Goal: Transaction & Acquisition: Purchase product/service

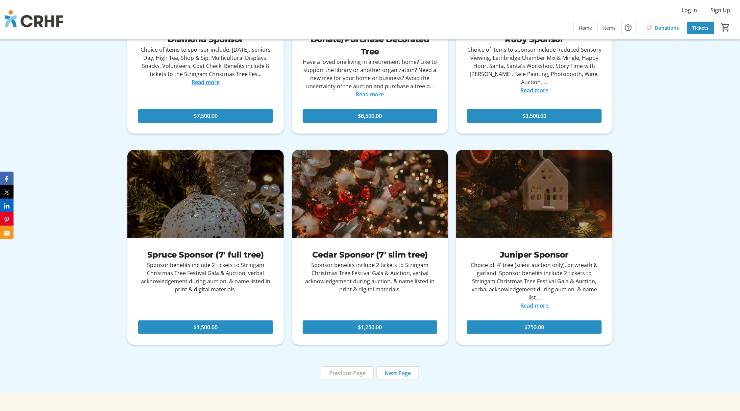
scroll to position [2117, 0]
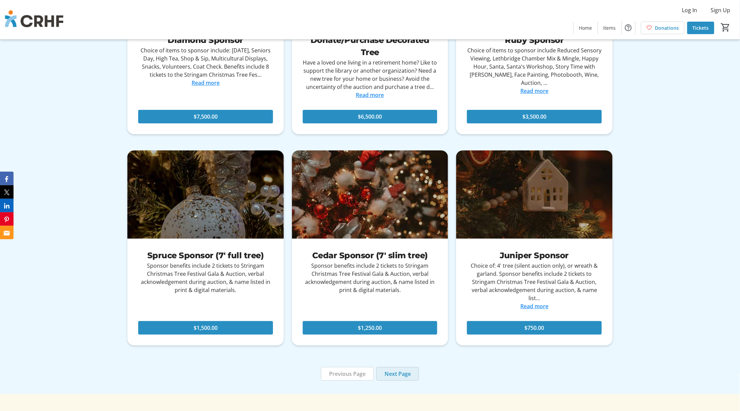
click at [403, 370] on span "Next Page" at bounding box center [397, 374] width 26 height 8
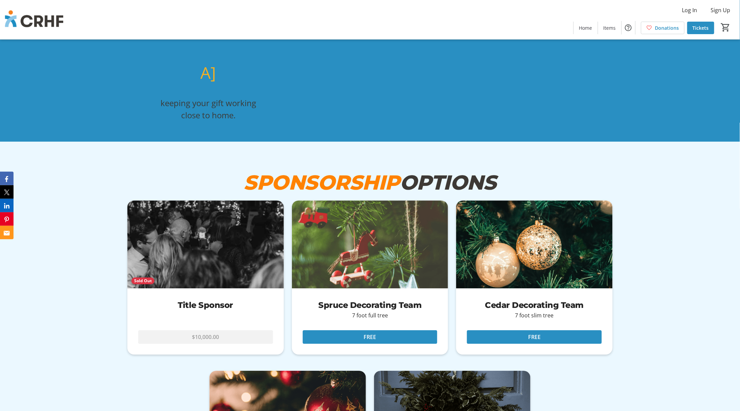
scroll to position [1847, 0]
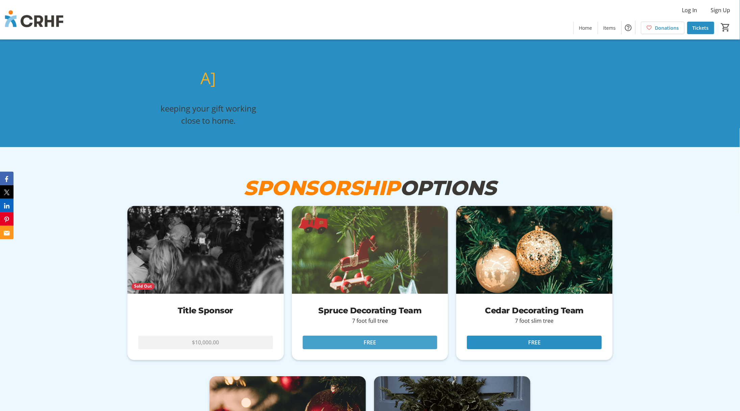
click at [353, 334] on span at bounding box center [370, 342] width 135 height 16
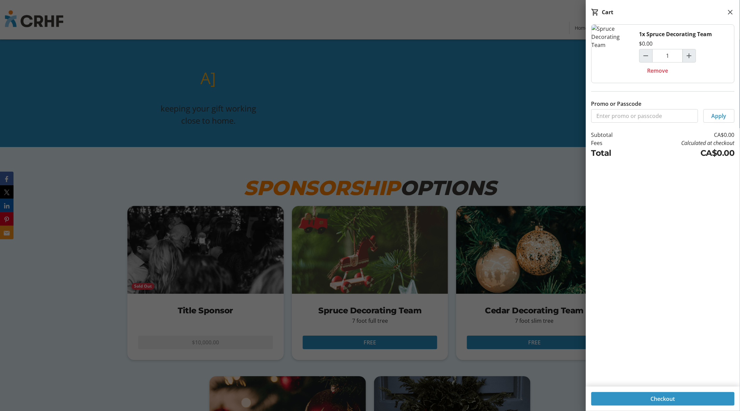
click at [668, 396] on span "Checkout" at bounding box center [663, 399] width 24 height 8
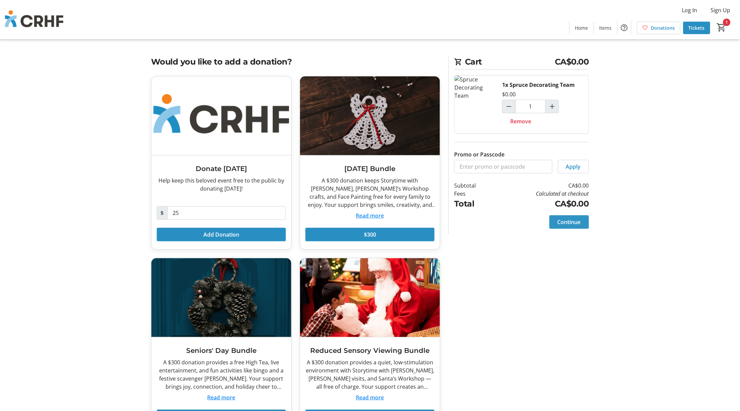
click at [561, 222] on span "Continue" at bounding box center [568, 222] width 23 height 8
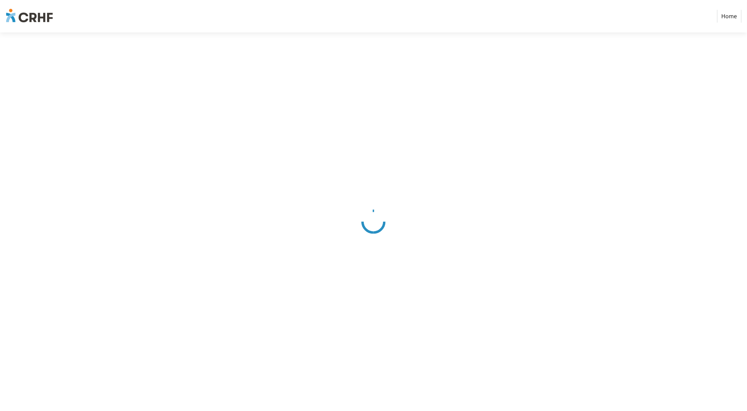
select select "CA"
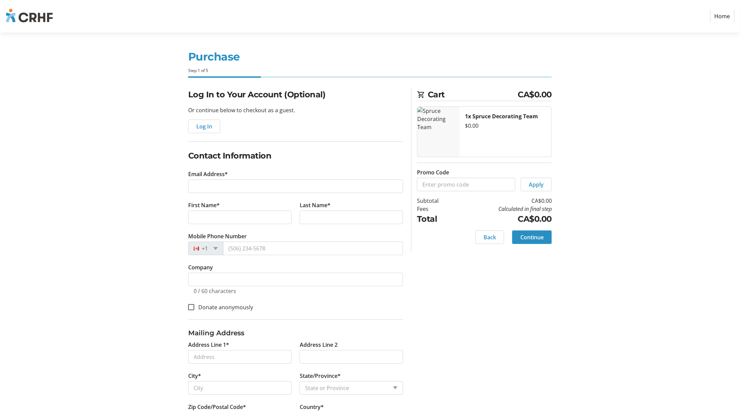
click at [724, 16] on link "Home" at bounding box center [722, 16] width 24 height 13
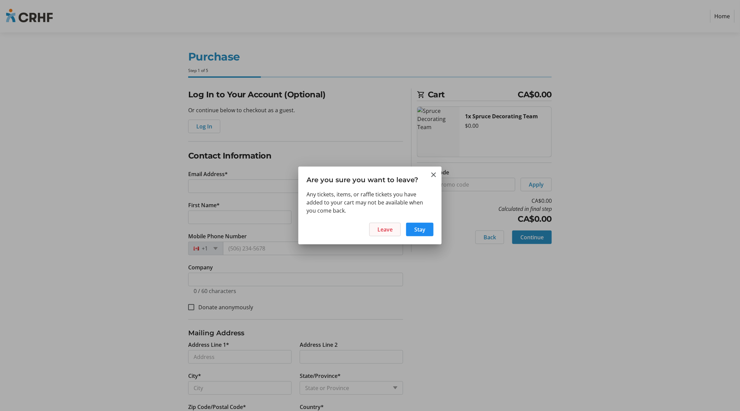
click at [376, 226] on span at bounding box center [385, 229] width 31 height 16
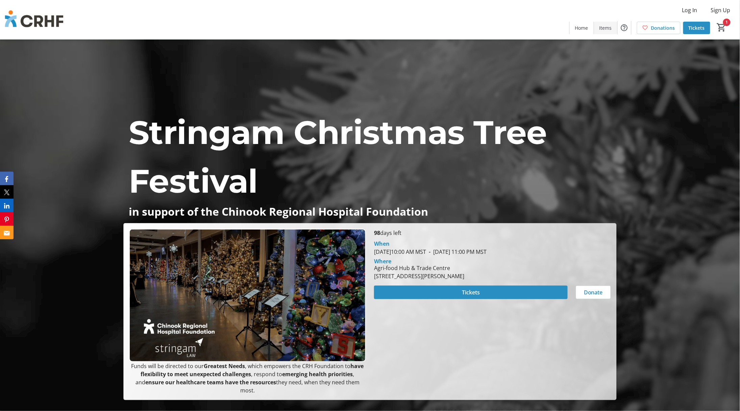
click at [604, 28] on span "Items" at bounding box center [605, 27] width 12 height 7
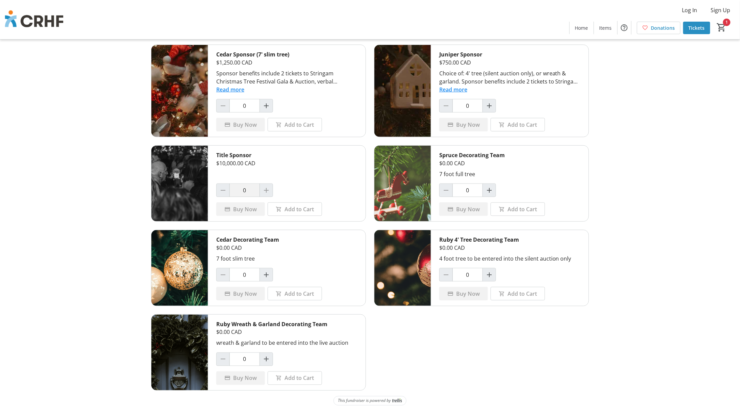
scroll to position [233, 0]
click at [728, 26] on div "1" at bounding box center [723, 27] width 26 height 13
click at [721, 27] on mat-icon "1" at bounding box center [722, 27] width 10 height 10
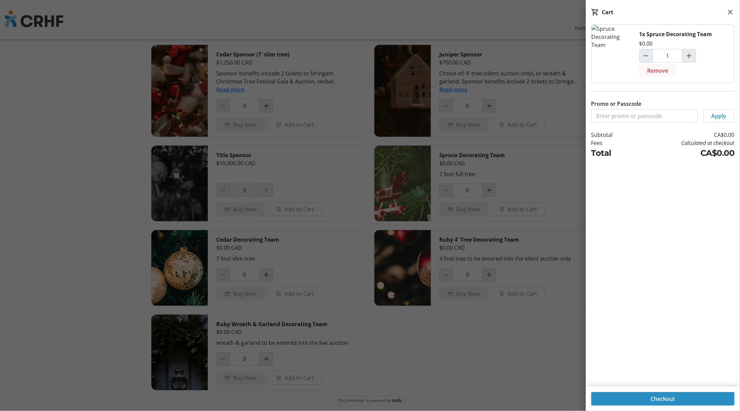
click at [659, 70] on span "Remove" at bounding box center [657, 71] width 21 height 8
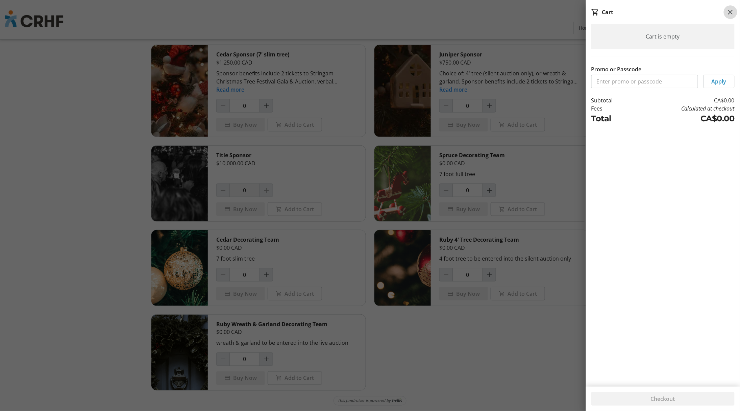
click at [727, 14] on mat-icon at bounding box center [730, 12] width 8 height 8
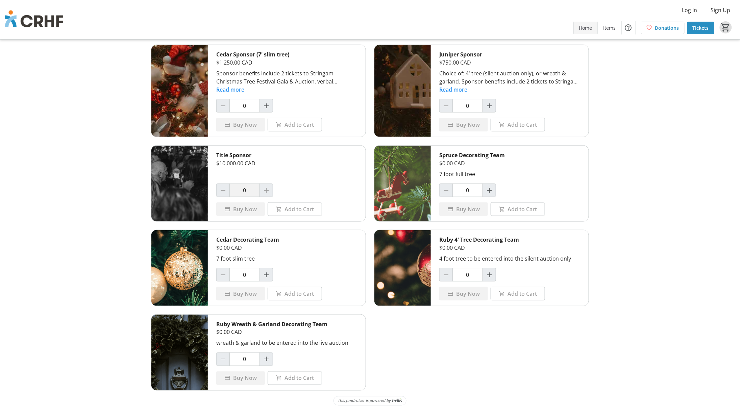
click at [587, 28] on span "Home" at bounding box center [585, 27] width 13 height 7
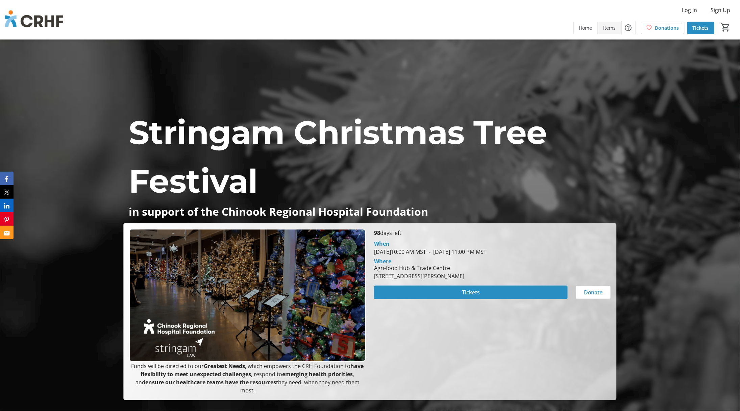
click at [614, 26] on span "Items" at bounding box center [609, 27] width 12 height 7
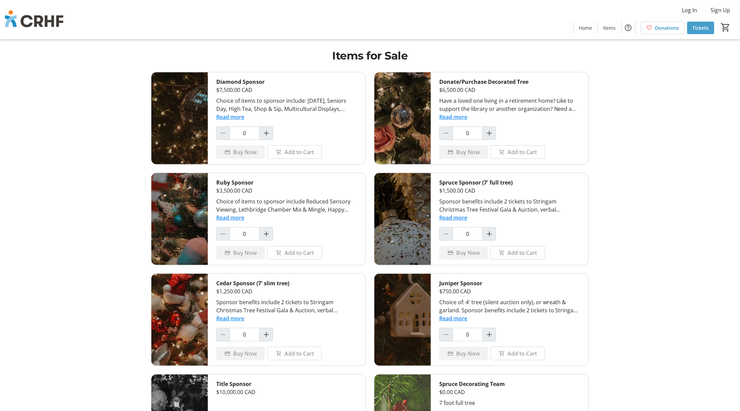
click at [699, 26] on span "Tickets" at bounding box center [701, 27] width 16 height 7
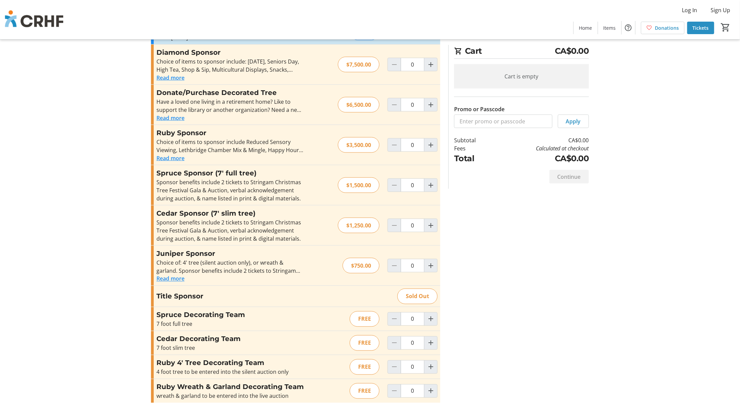
scroll to position [284, 0]
click at [587, 29] on span "Home" at bounding box center [585, 27] width 13 height 7
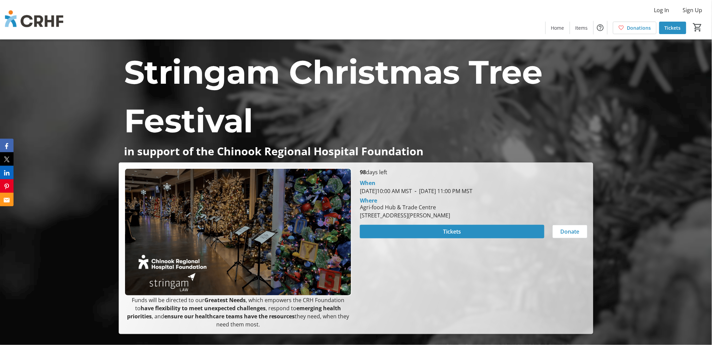
drag, startPoint x: 129, startPoint y: 300, endPoint x: 274, endPoint y: 328, distance: 147.3
click at [274, 328] on p "Funds will be directed to our Greatest Needs , which empowers the CRH Foundatio…" at bounding box center [237, 312] width 227 height 32
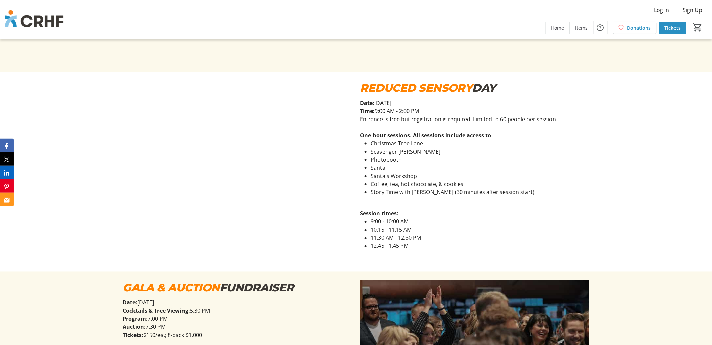
scroll to position [1164, 0]
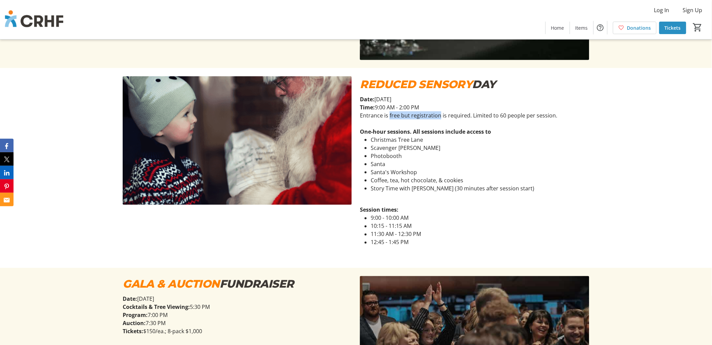
drag, startPoint x: 389, startPoint y: 114, endPoint x: 440, endPoint y: 113, distance: 50.3
click at [440, 113] on p "Entrance is free but registration is required. Limited to 60 people per session." at bounding box center [474, 115] width 229 height 8
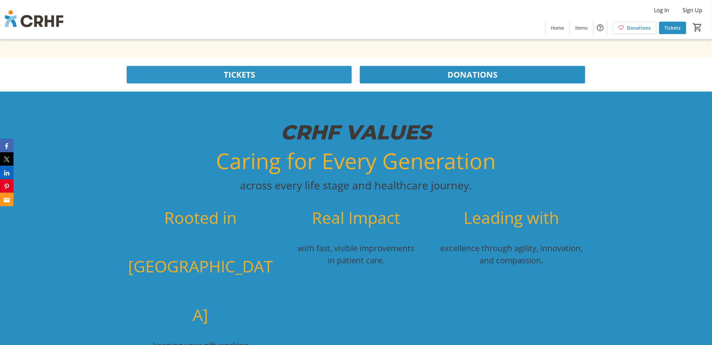
scroll to position [1576, 0]
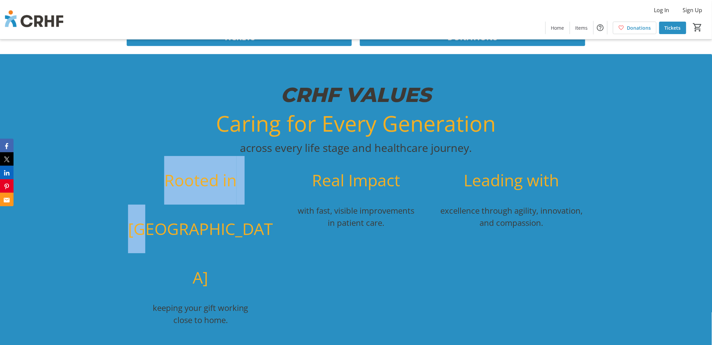
drag, startPoint x: 154, startPoint y: 178, endPoint x: 274, endPoint y: 179, distance: 119.9
click at [274, 179] on div "Rooted in [GEOGRAPHIC_DATA]" at bounding box center [200, 229] width 147 height 146
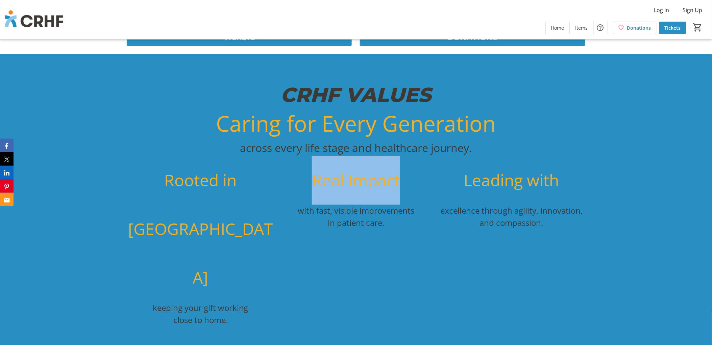
drag, startPoint x: 324, startPoint y: 178, endPoint x: 405, endPoint y: 176, distance: 81.1
click at [405, 176] on div "Real Impact" at bounding box center [355, 180] width 147 height 49
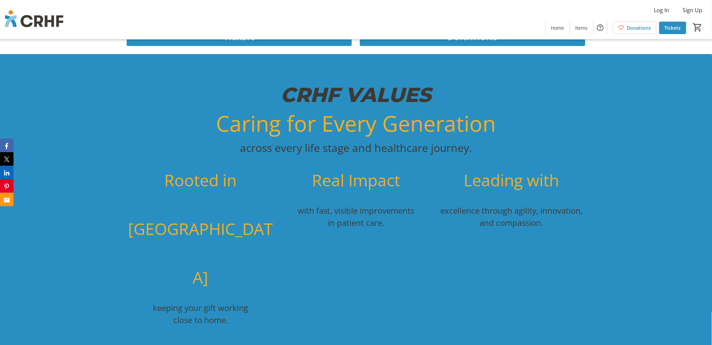
click at [617, 142] on div "CRHF VALUES Caring for Every Generation across every life stage and healthcare …" at bounding box center [356, 200] width 712 height 293
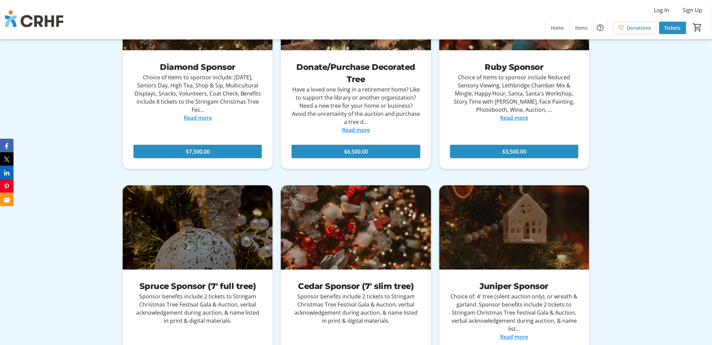
scroll to position [2027, 0]
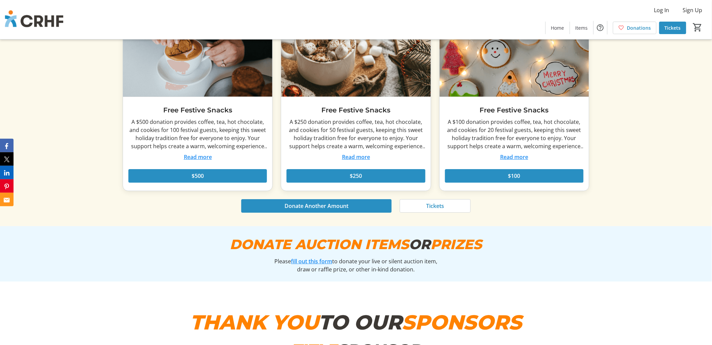
scroll to position [2627, 0]
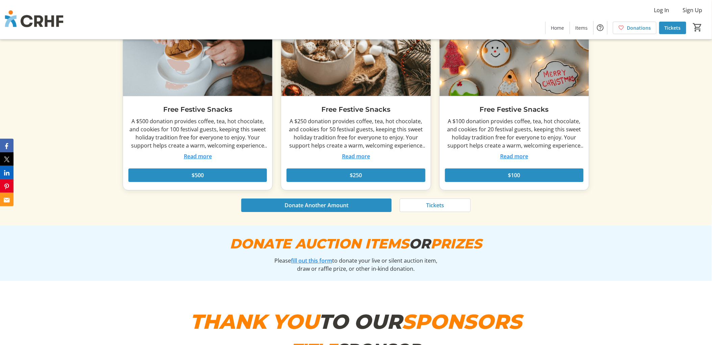
click at [309, 257] on link "fill out this form" at bounding box center [311, 260] width 41 height 7
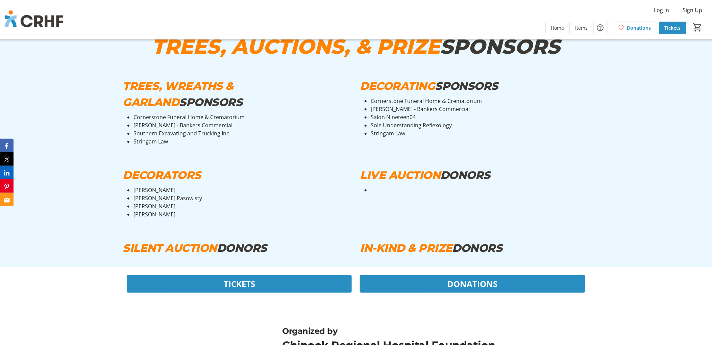
scroll to position [3577, 0]
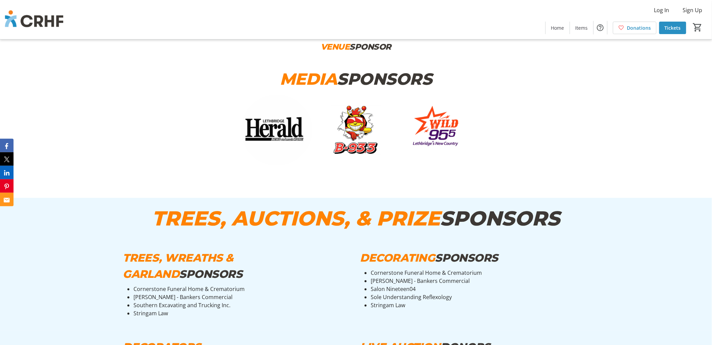
scroll to position [3389, 0]
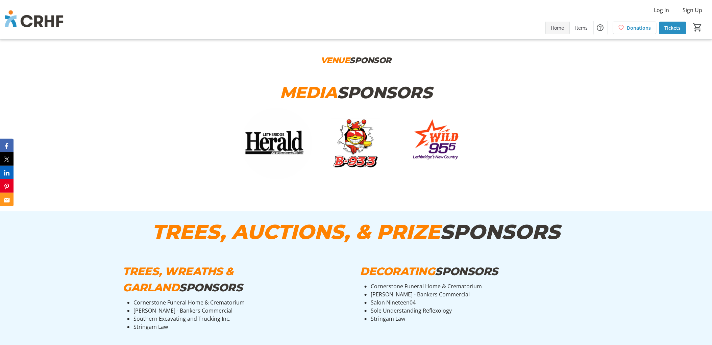
click at [559, 29] on span "Home" at bounding box center [557, 27] width 13 height 7
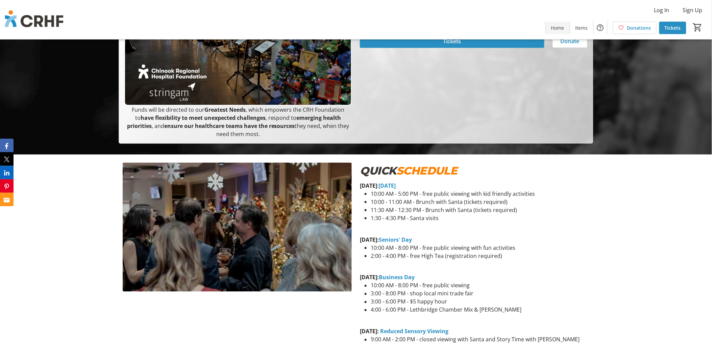
scroll to position [0, 0]
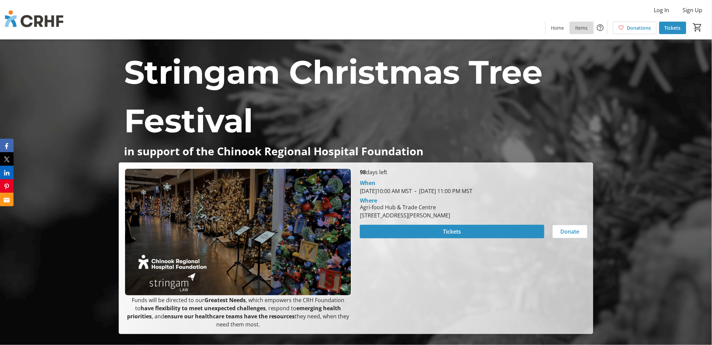
click at [582, 28] on span "Items" at bounding box center [581, 27] width 12 height 7
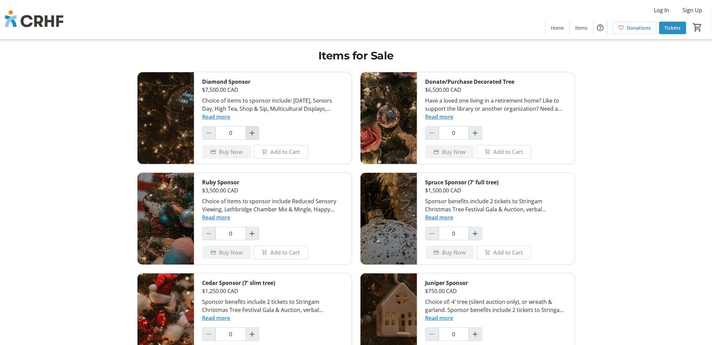
click at [252, 136] on mat-icon "Increment by one" at bounding box center [252, 133] width 8 height 8
click at [210, 134] on mat-icon "Decrement by one" at bounding box center [209, 133] width 8 height 8
type input "0"
click at [630, 28] on span "Donations" at bounding box center [639, 27] width 24 height 7
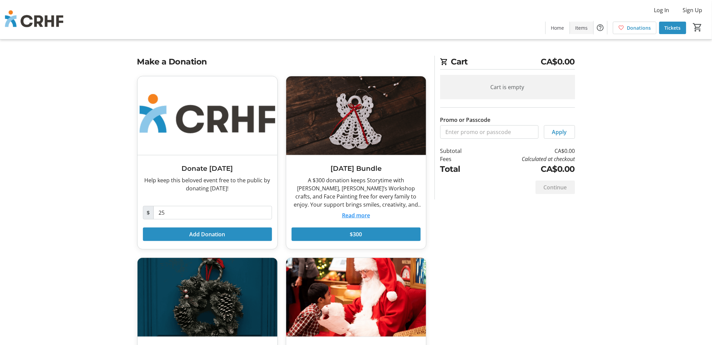
click at [583, 29] on span "Items" at bounding box center [581, 27] width 12 height 7
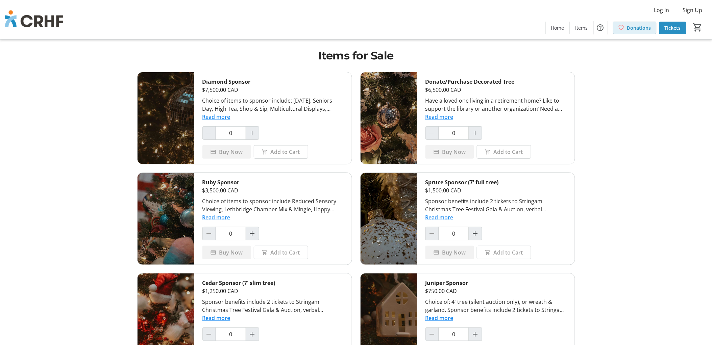
click at [639, 27] on span "Donations" at bounding box center [639, 27] width 24 height 7
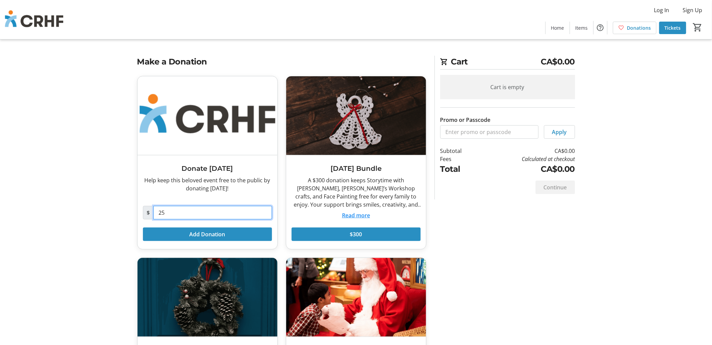
drag, startPoint x: 174, startPoint y: 215, endPoint x: 133, endPoint y: 210, distance: 41.2
click at [133, 210] on div "Donate Today Help keep this beloved event free to the public by donating today!…" at bounding box center [207, 163] width 149 height 174
type input "1,000"
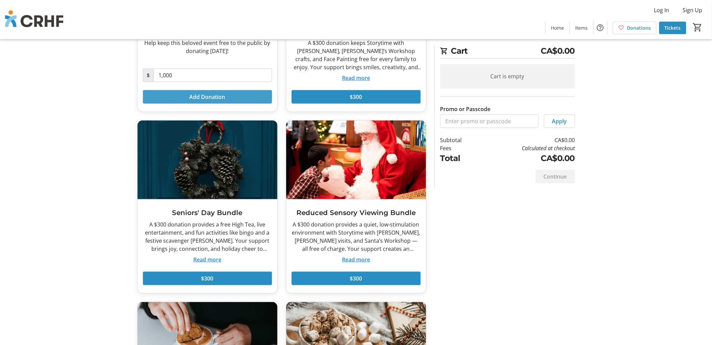
scroll to position [120, 0]
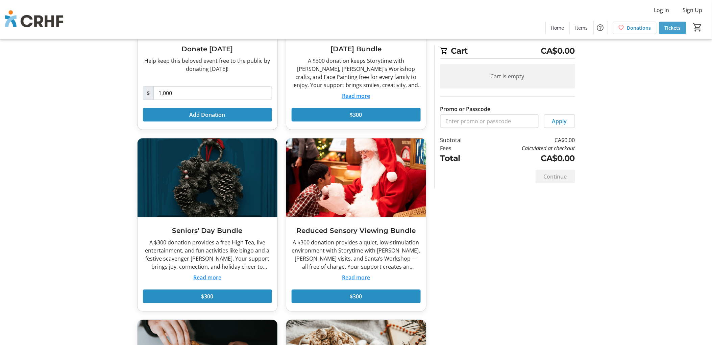
click at [666, 28] on span "Tickets" at bounding box center [673, 27] width 16 height 7
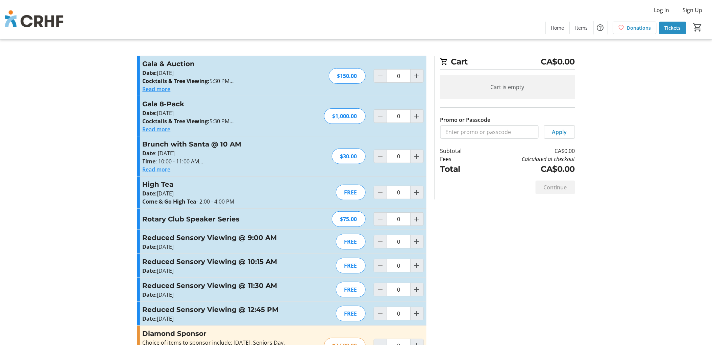
click at [155, 89] on button "Read more" at bounding box center [157, 89] width 28 height 8
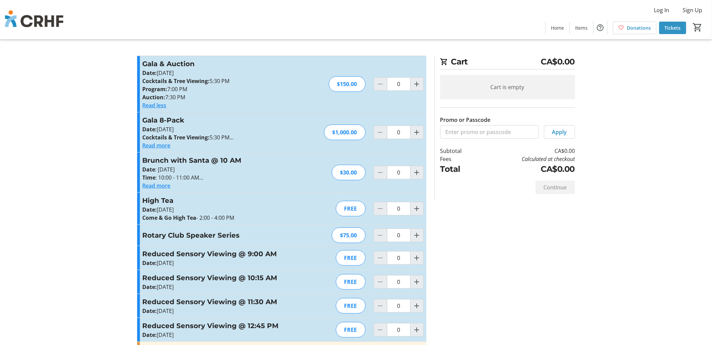
click at [670, 26] on span "Tickets" at bounding box center [673, 27] width 16 height 7
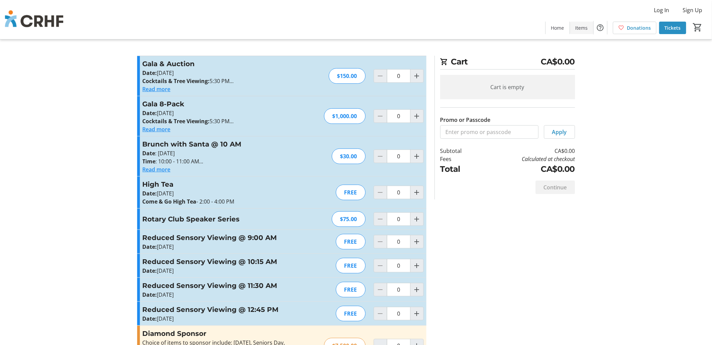
click at [579, 28] on span "Items" at bounding box center [581, 27] width 12 height 7
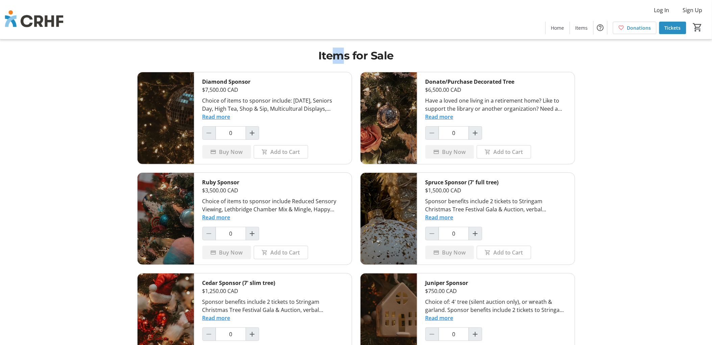
click at [343, 56] on h1 "Items for Sale" at bounding box center [356, 56] width 438 height 16
drag, startPoint x: 343, startPoint y: 56, endPoint x: 327, endPoint y: 57, distance: 15.5
click at [327, 57] on h1 "Items for Sale" at bounding box center [356, 56] width 438 height 16
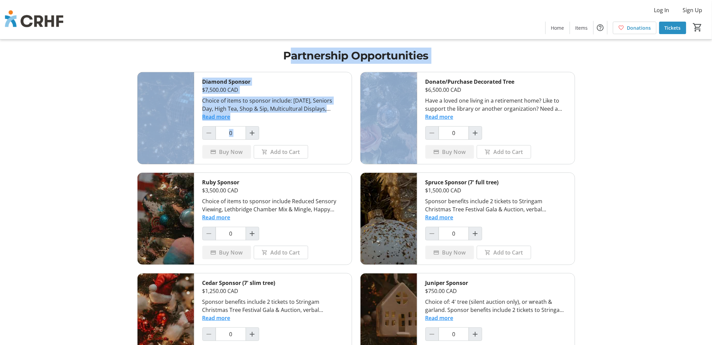
drag, startPoint x: 294, startPoint y: 55, endPoint x: 422, endPoint y: 65, distance: 127.7
click at [422, 65] on div "Partnership Opportunities Diamond Sponsor $7,500.00 CAD Choice of items to spon…" at bounding box center [356, 277] width 446 height 555
click at [482, 57] on h1 "Partnership Opportunities" at bounding box center [356, 56] width 438 height 16
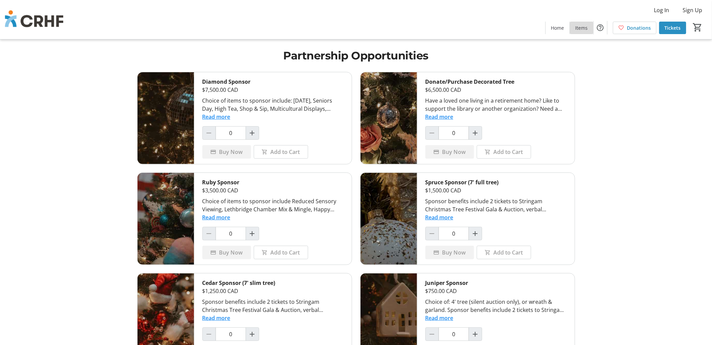
click at [582, 26] on span "Items" at bounding box center [581, 27] width 12 height 7
drag, startPoint x: 285, startPoint y: 53, endPoint x: 452, endPoint y: 57, distance: 167.3
click at [452, 57] on h1 "Partnership Opportunities" at bounding box center [356, 56] width 438 height 16
click at [579, 57] on tr-shared-ui-items-page-ui "Partnership Opportunities Diamond Sponsor $7,500.00 CAD Choice of items to spon…" at bounding box center [356, 277] width 712 height 555
click at [559, 29] on span "Home" at bounding box center [557, 27] width 13 height 7
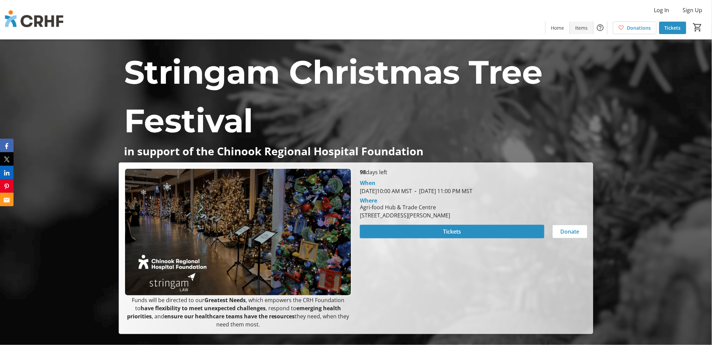
click at [582, 23] on span at bounding box center [581, 28] width 23 height 16
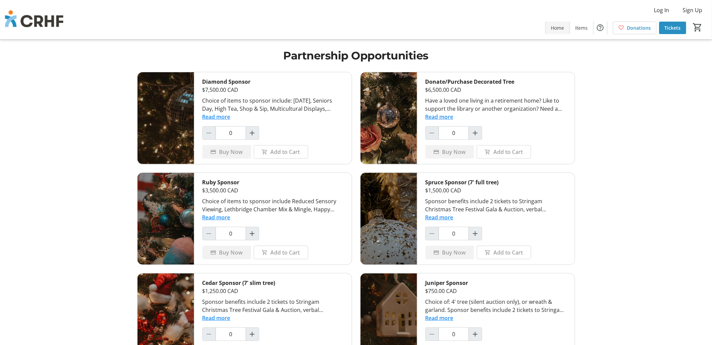
click at [558, 25] on span "Home" at bounding box center [557, 27] width 13 height 7
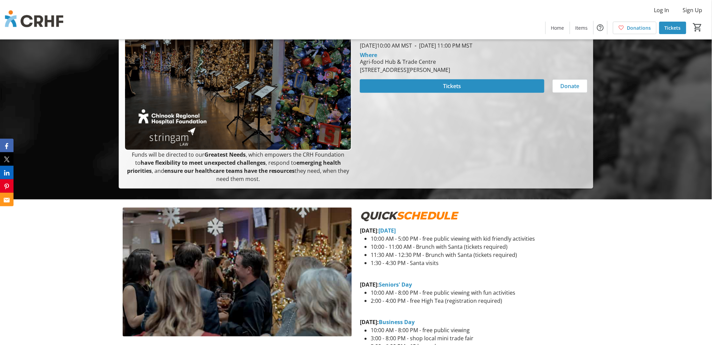
scroll to position [150, 0]
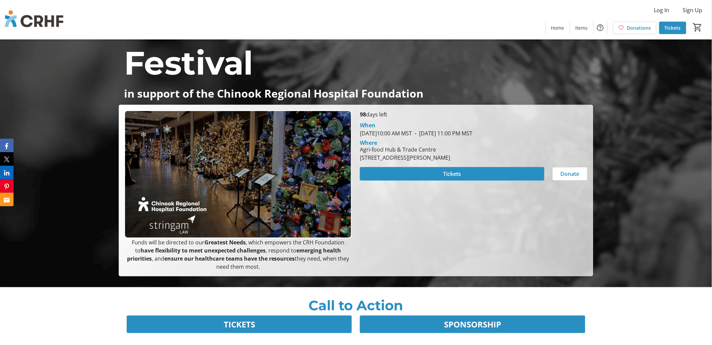
scroll to position [150, 0]
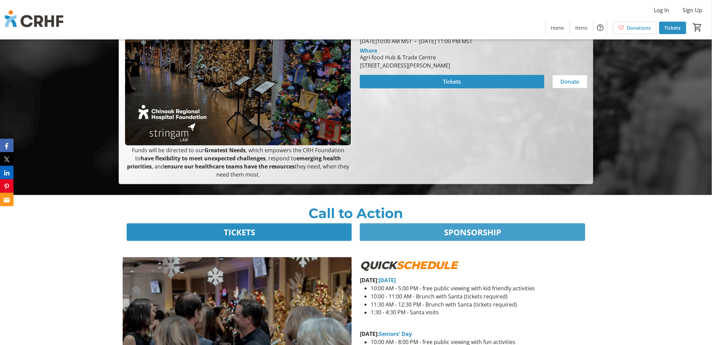
click at [444, 231] on span "SPONSORSHIP" at bounding box center [472, 232] width 57 height 12
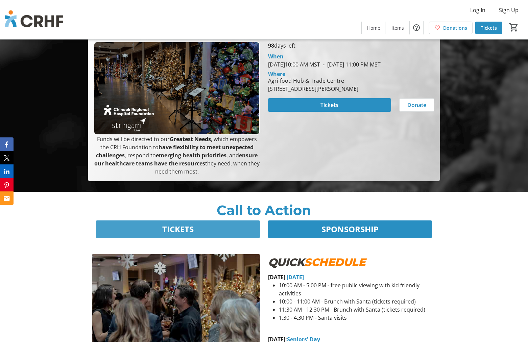
click at [227, 228] on span at bounding box center [178, 229] width 164 height 16
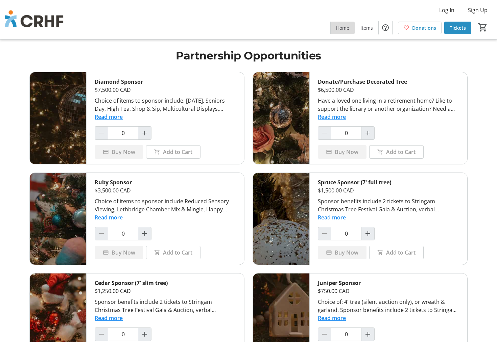
click at [349, 28] on span "Home" at bounding box center [342, 27] width 13 height 7
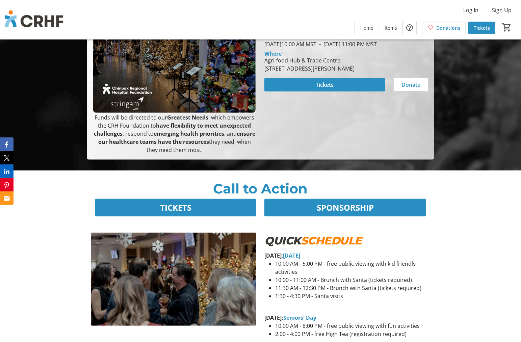
scroll to position [150, 0]
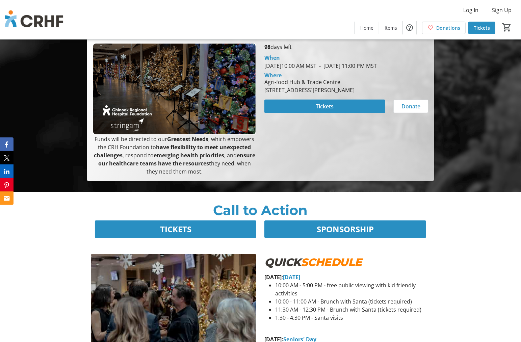
click at [251, 210] on p "Call to Action" at bounding box center [261, 210] width 340 height 20
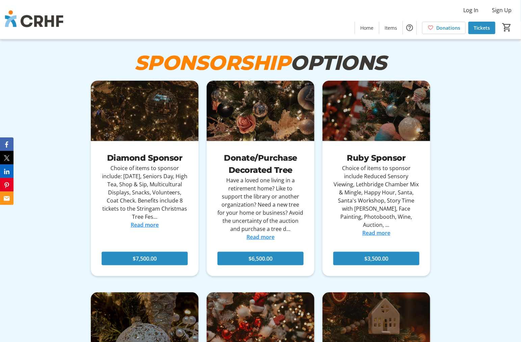
scroll to position [2027, 0]
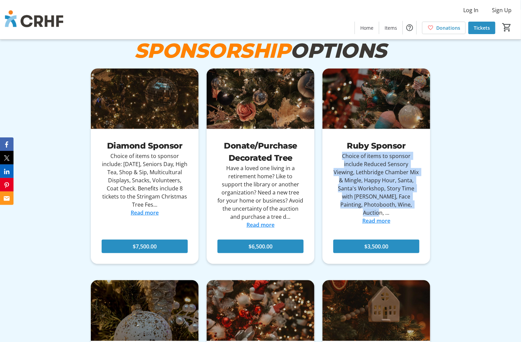
drag, startPoint x: 342, startPoint y: 61, endPoint x: 409, endPoint y: 111, distance: 83.6
click at [409, 152] on div "Choice of items to sponsor include Reduced Sensory Viewing, Lethbridge Chamber …" at bounding box center [376, 184] width 86 height 65
drag, startPoint x: 409, startPoint y: 111, endPoint x: 387, endPoint y: 97, distance: 26.0
click at [387, 152] on div "Choice of items to sponsor include Reduced Sensory Viewing, Lethbridge Chamber …" at bounding box center [376, 184] width 86 height 65
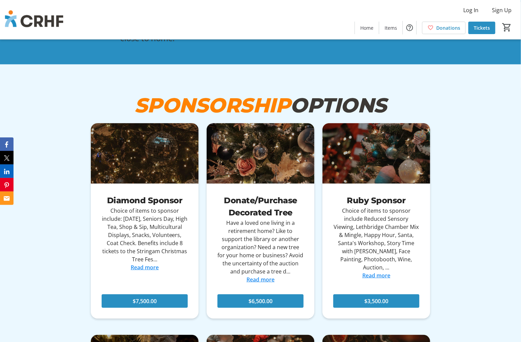
scroll to position [1952, 0]
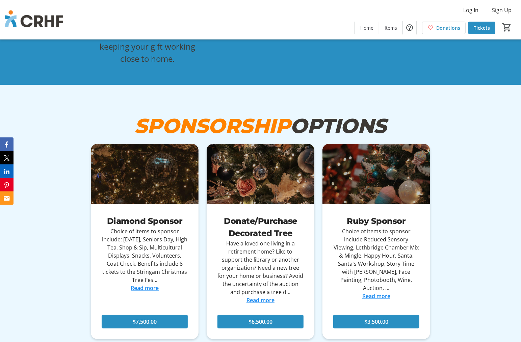
drag, startPoint x: 348, startPoint y: 127, endPoint x: 418, endPoint y: 128, distance: 70.0
click at [418, 215] on div "Ruby Sponsor" at bounding box center [376, 221] width 86 height 12
click at [389, 26] on span "Items" at bounding box center [391, 27] width 12 height 7
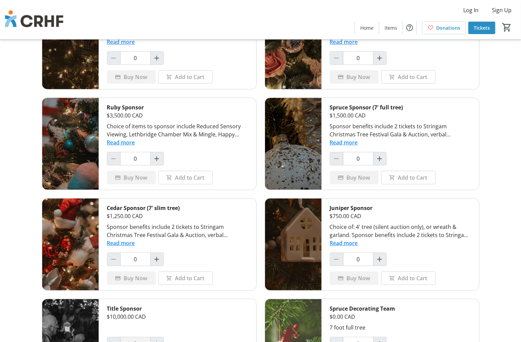
scroll to position [37, 0]
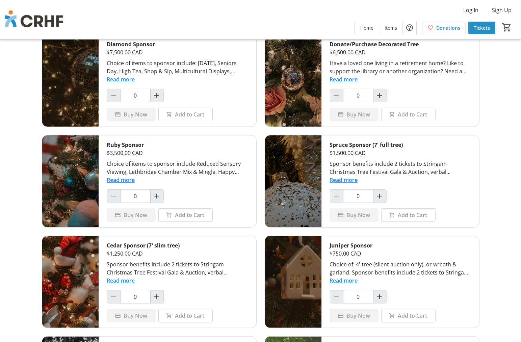
click at [237, 115] on div "Buy Now Add to Cart" at bounding box center [177, 115] width 141 height 14
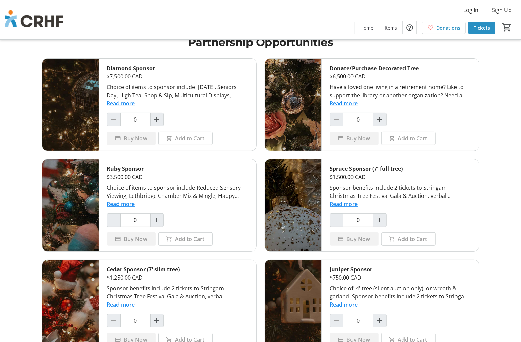
scroll to position [0, 0]
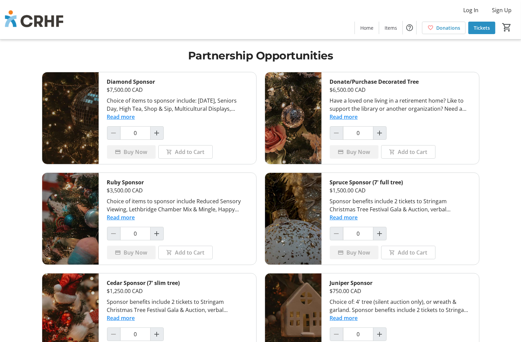
click at [121, 119] on button "Read more" at bounding box center [121, 117] width 28 height 8
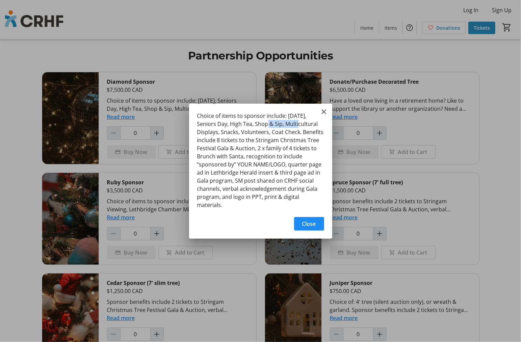
drag, startPoint x: 256, startPoint y: 126, endPoint x: 289, endPoint y: 128, distance: 33.5
click at [0, 0] on div "Choice of items to sponsor include: [DATE], Seniors Day, High Tea, Shop & Sip, …" at bounding box center [0, 0] width 0 height 0
click at [323, 115] on mat-icon "Close" at bounding box center [324, 112] width 8 height 8
